Goal: Transaction & Acquisition: Obtain resource

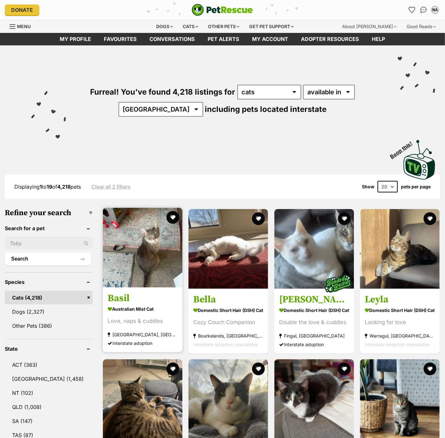
drag, startPoint x: 25, startPoint y: 374, endPoint x: 126, endPoint y: 337, distance: 107.3
click at [25, 374] on link "[GEOGRAPHIC_DATA] (1,458)" at bounding box center [49, 378] width 88 height 13
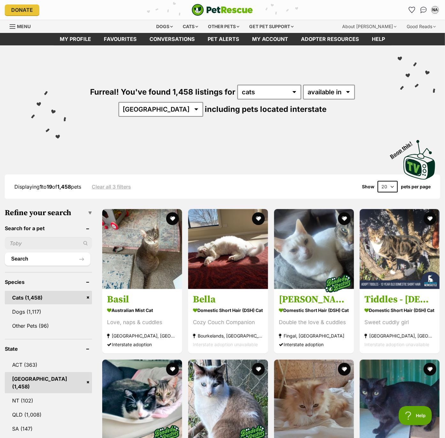
click at [388, 187] on select "20 40 60" at bounding box center [388, 187] width 20 height 12
select select "60"
click at [378, 181] on select "20 40 60" at bounding box center [388, 187] width 20 height 12
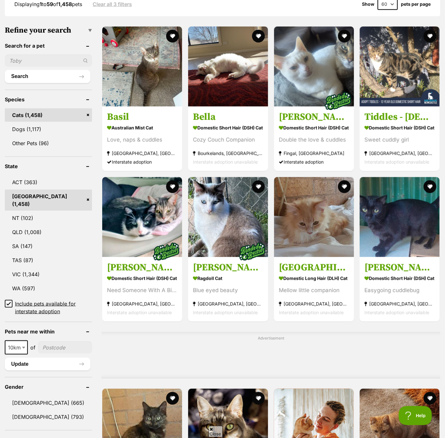
scroll to position [194, 0]
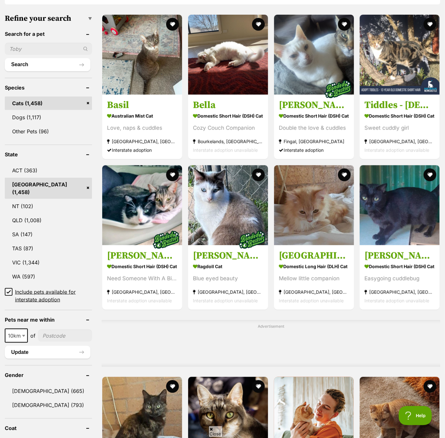
click at [8, 290] on icon at bounding box center [8, 292] width 4 height 4
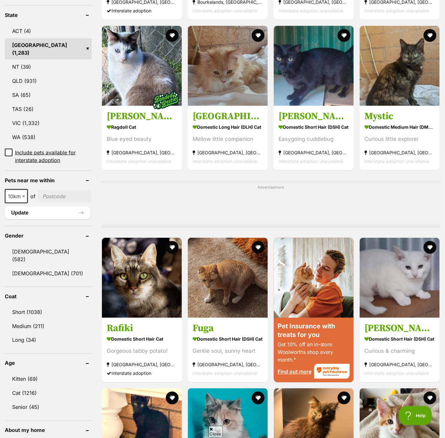
scroll to position [338, 0]
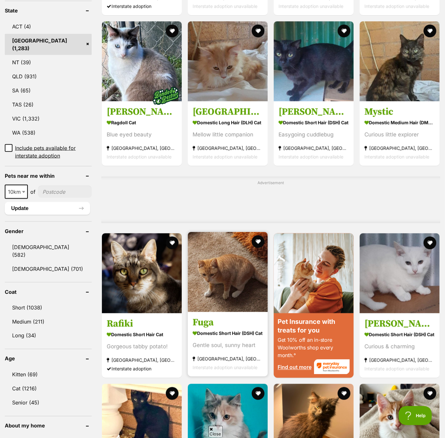
click at [237, 281] on img at bounding box center [228, 272] width 80 height 80
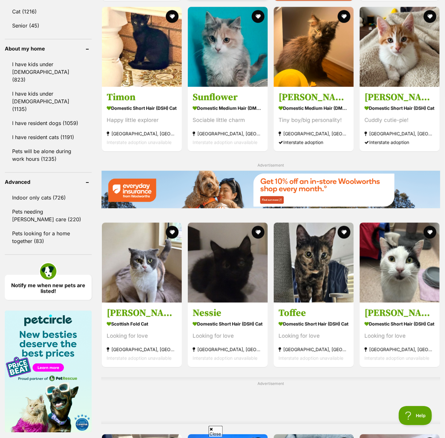
scroll to position [716, 0]
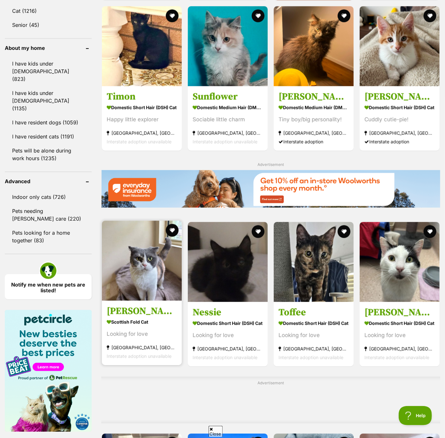
click at [150, 284] on img at bounding box center [142, 261] width 80 height 80
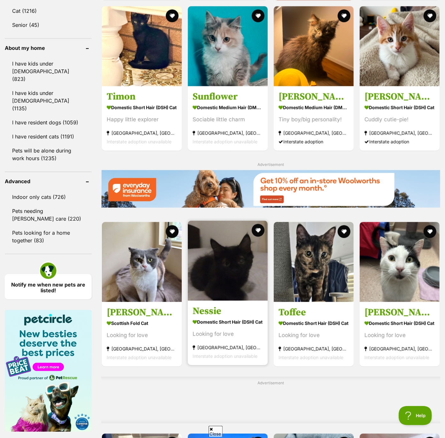
scroll to position [717, 0]
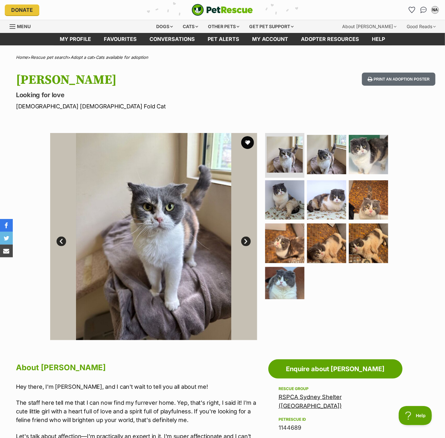
click at [246, 239] on link "Next" at bounding box center [246, 242] width 10 height 10
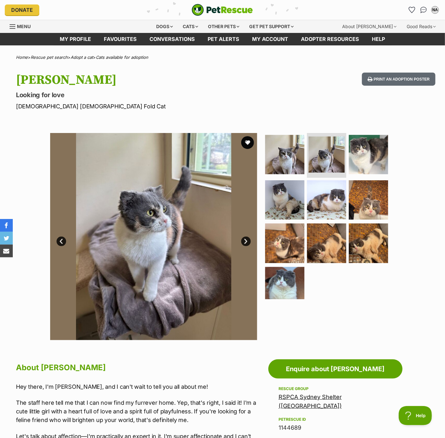
click at [246, 239] on link "Next" at bounding box center [246, 242] width 10 height 10
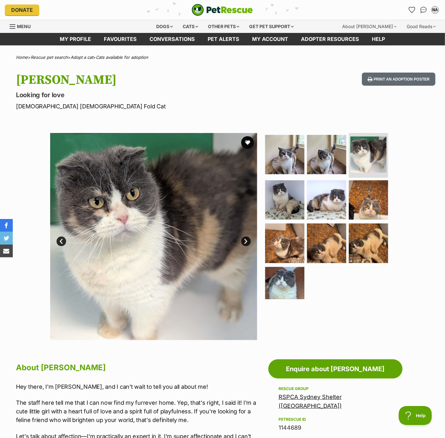
click at [246, 239] on link "Next" at bounding box center [246, 242] width 10 height 10
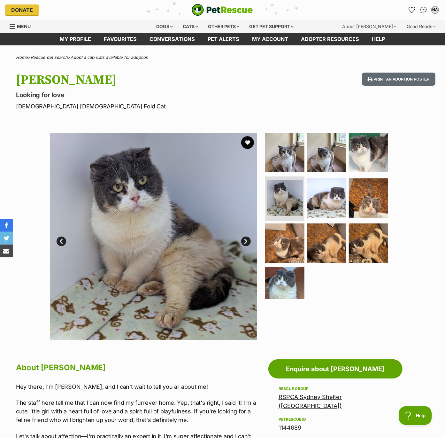
click at [246, 239] on link "Next" at bounding box center [246, 242] width 10 height 10
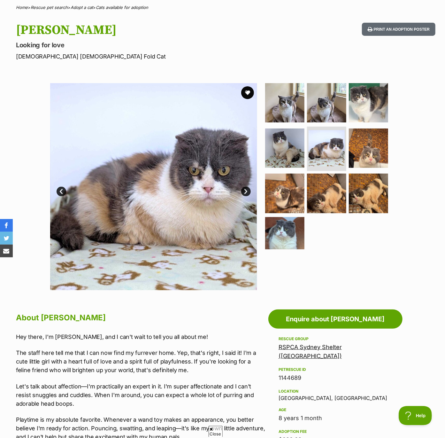
scroll to position [69, 0]
